Goal: Transaction & Acquisition: Purchase product/service

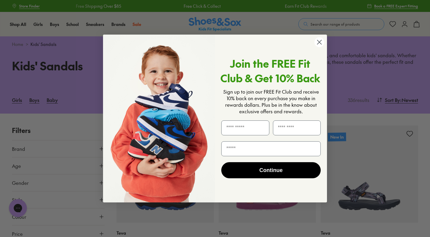
click at [317, 44] on circle "Close dialog" at bounding box center [319, 42] width 10 height 10
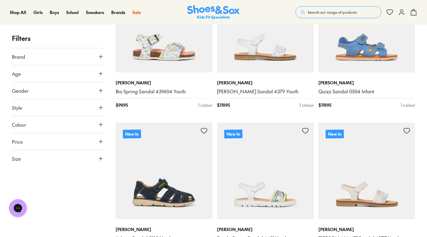
scroll to position [596, 0]
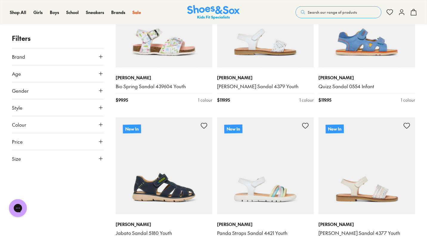
click at [99, 75] on icon at bounding box center [101, 74] width 6 height 6
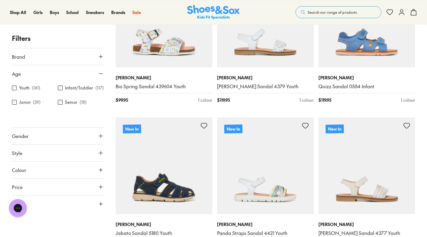
click at [62, 105] on div "Senior ( 18 )" at bounding box center [81, 102] width 46 height 7
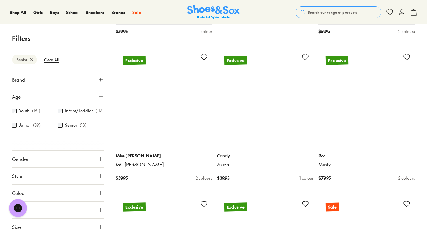
scroll to position [519, 0]
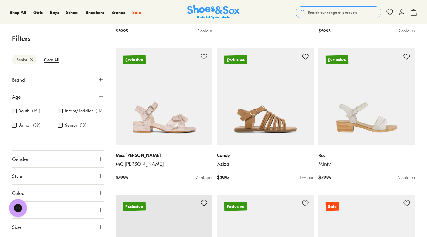
click at [77, 161] on button "Gender" at bounding box center [58, 159] width 92 height 17
click at [65, 182] on label "Boys" at bounding box center [69, 176] width 22 height 11
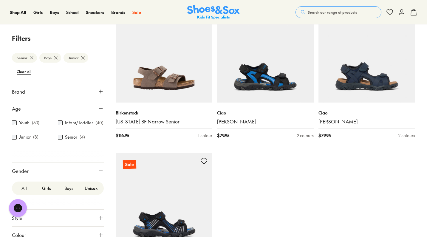
scroll to position [48, 0]
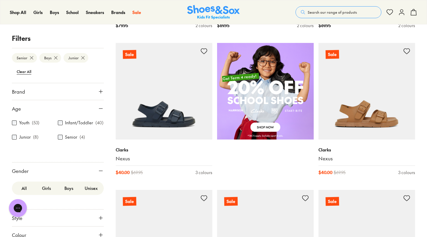
click at [22, 125] on label "Youth" at bounding box center [24, 123] width 10 height 6
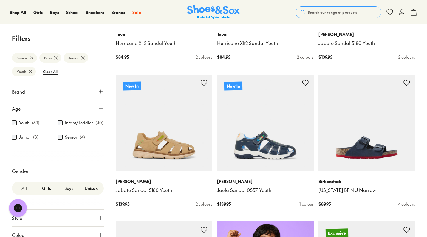
type input "***"
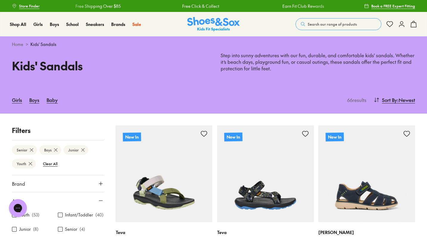
scroll to position [0, 0]
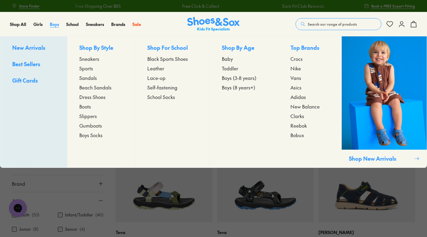
click at [55, 25] on span "Boys" at bounding box center [54, 24] width 9 height 6
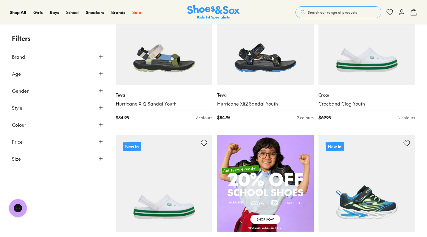
scroll to position [319, 0]
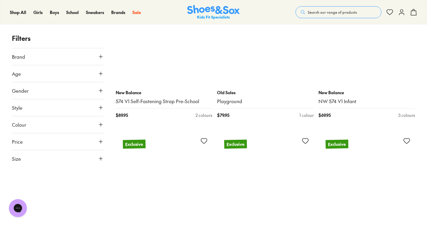
scroll to position [3676, 0]
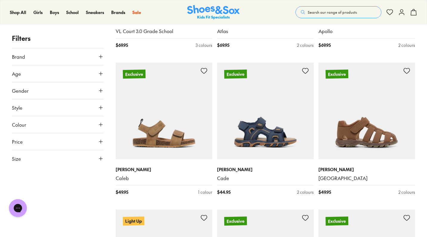
scroll to position [6541, 0]
